Goal: Navigation & Orientation: Find specific page/section

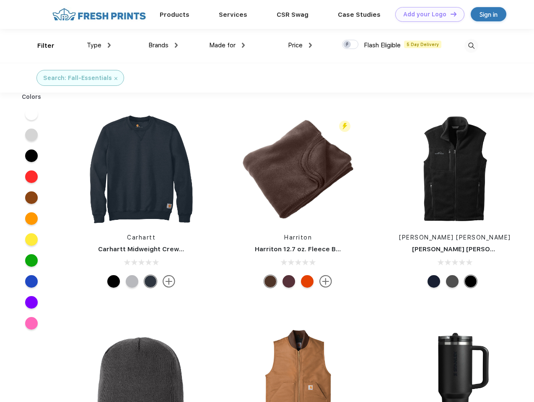
click at [427, 14] on link "Add your Logo Design Tool" at bounding box center [429, 14] width 69 height 15
click at [0, 0] on div "Design Tool" at bounding box center [0, 0] width 0 height 0
click at [450, 14] on link "Add your Logo Design Tool" at bounding box center [429, 14] width 69 height 15
click at [40, 46] on div "Filter" at bounding box center [45, 46] width 17 height 10
click at [99, 45] on span "Type" at bounding box center [94, 45] width 15 height 8
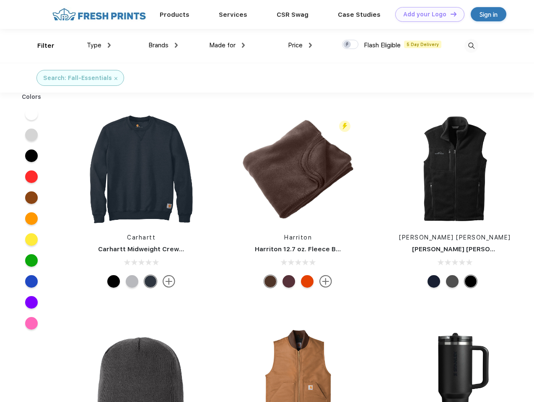
click at [163, 45] on span "Brands" at bounding box center [158, 45] width 20 height 8
click at [227, 45] on span "Made for" at bounding box center [222, 45] width 26 height 8
click at [300, 45] on span "Price" at bounding box center [295, 45] width 15 height 8
click at [350, 45] on div at bounding box center [350, 44] width 16 height 9
click at [347, 45] on input "checkbox" at bounding box center [344, 41] width 5 height 5
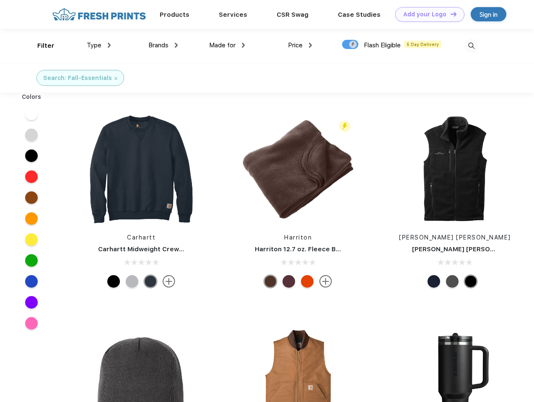
click at [471, 46] on img at bounding box center [471, 46] width 14 height 14
